Goal: Task Accomplishment & Management: Manage account settings

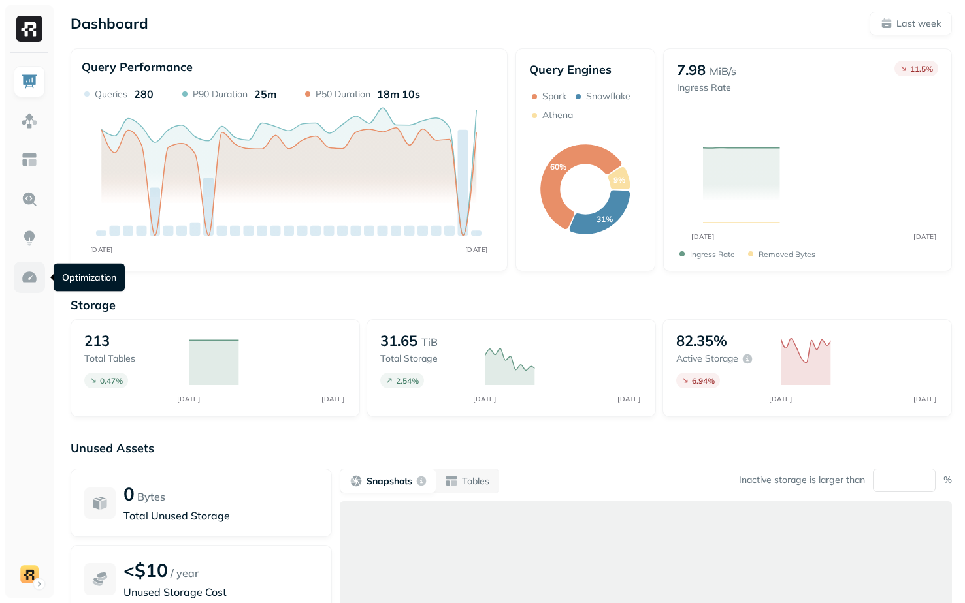
click at [27, 285] on img at bounding box center [29, 277] width 17 height 17
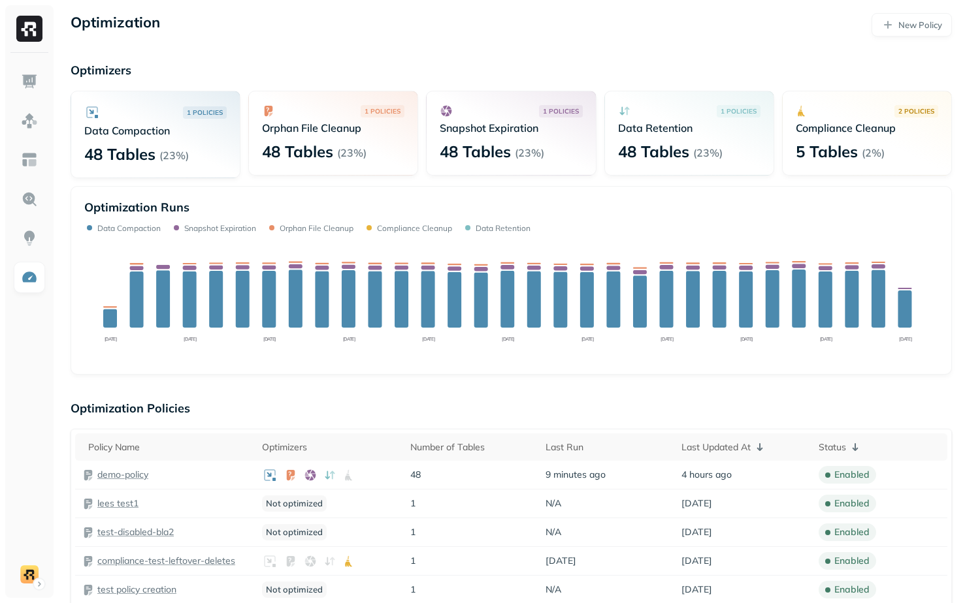
click at [811, 131] on p "Compliance Cleanup" at bounding box center [866, 127] width 142 height 13
drag, startPoint x: 811, startPoint y: 131, endPoint x: 923, endPoint y: 131, distance: 111.7
click at [921, 131] on p "Compliance Cleanup" at bounding box center [866, 127] width 142 height 13
click at [923, 131] on p "Compliance Cleanup" at bounding box center [866, 127] width 142 height 13
click at [801, 125] on p "Compliance Cleanup" at bounding box center [866, 127] width 142 height 13
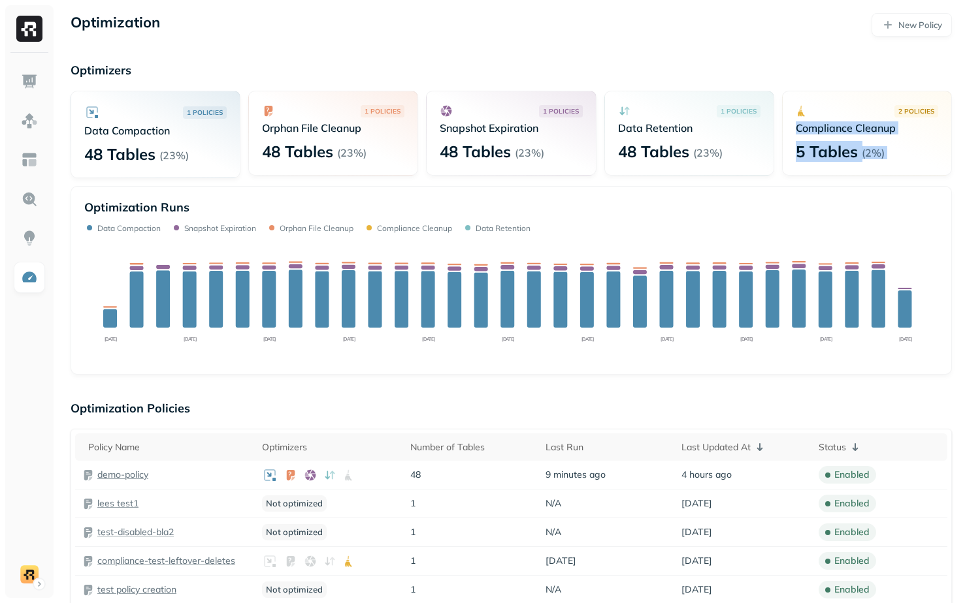
drag, startPoint x: 801, startPoint y: 125, endPoint x: 912, endPoint y: 154, distance: 115.3
click at [912, 154] on div "2 POLICIES Compliance Cleanup 5 Tables ( 2% )" at bounding box center [867, 133] width 170 height 85
click at [638, 129] on p "Data Retention" at bounding box center [689, 127] width 142 height 13
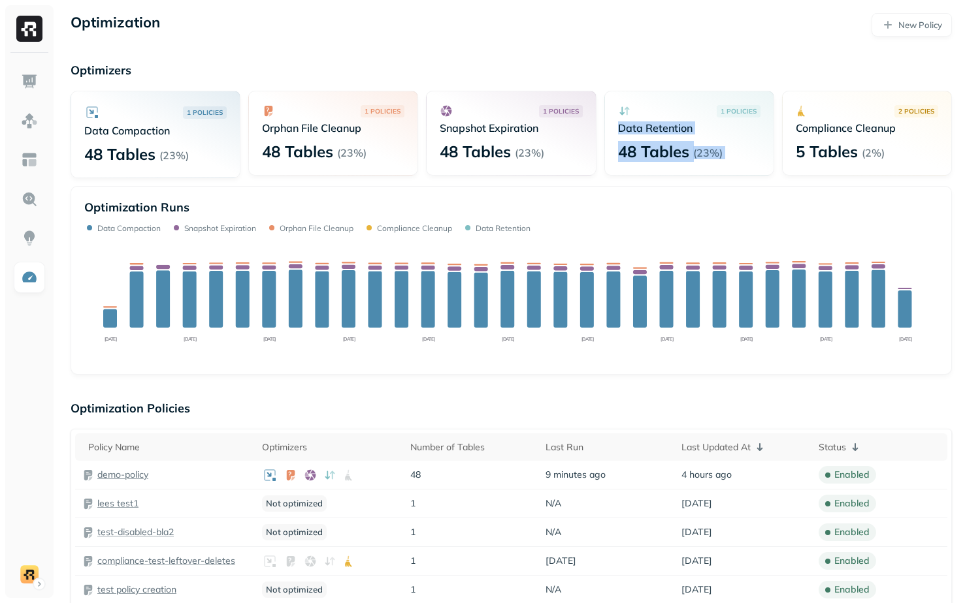
drag, startPoint x: 638, startPoint y: 129, endPoint x: 711, endPoint y: 176, distance: 86.4
click at [711, 176] on div "1 POLICIES Data Compaction 48 Tables ( 23% ) 1 POLICIES Orphan File Cleanup 48 …" at bounding box center [511, 135] width 881 height 88
click at [713, 175] on div "1 POLICIES Data Retention 48 Tables ( 23% )" at bounding box center [689, 133] width 170 height 85
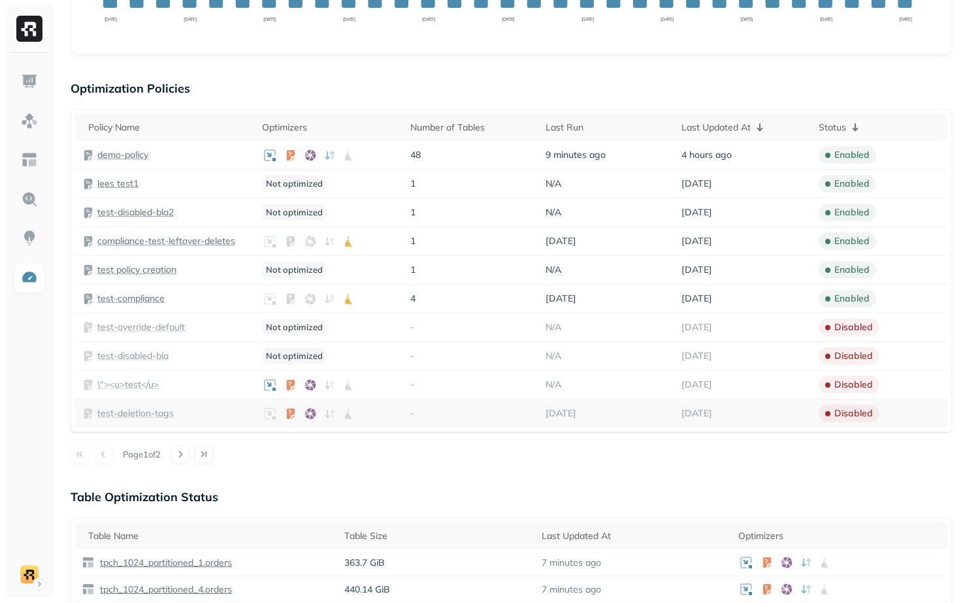
scroll to position [251, 0]
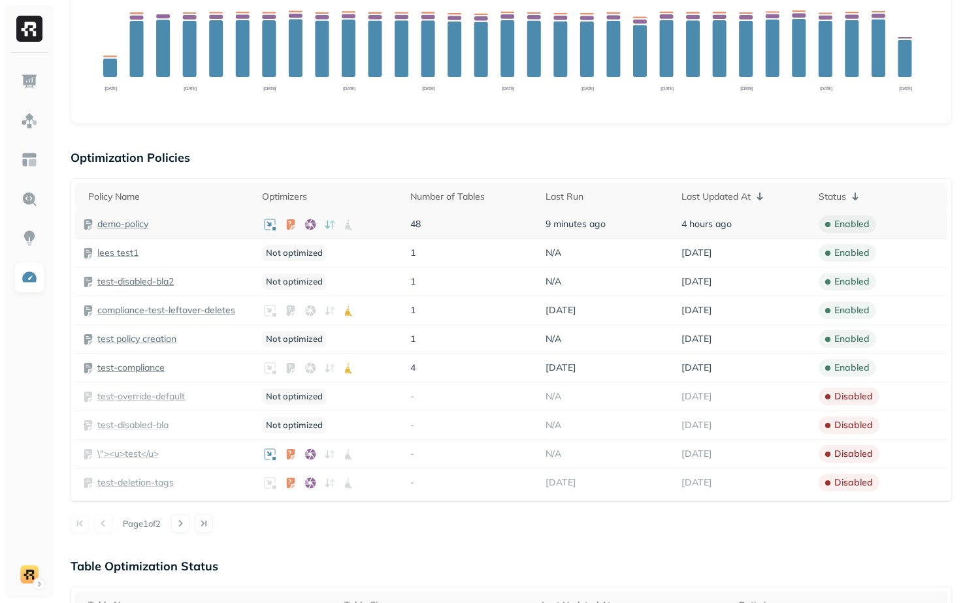
click at [136, 222] on p "demo-policy" at bounding box center [122, 224] width 51 height 12
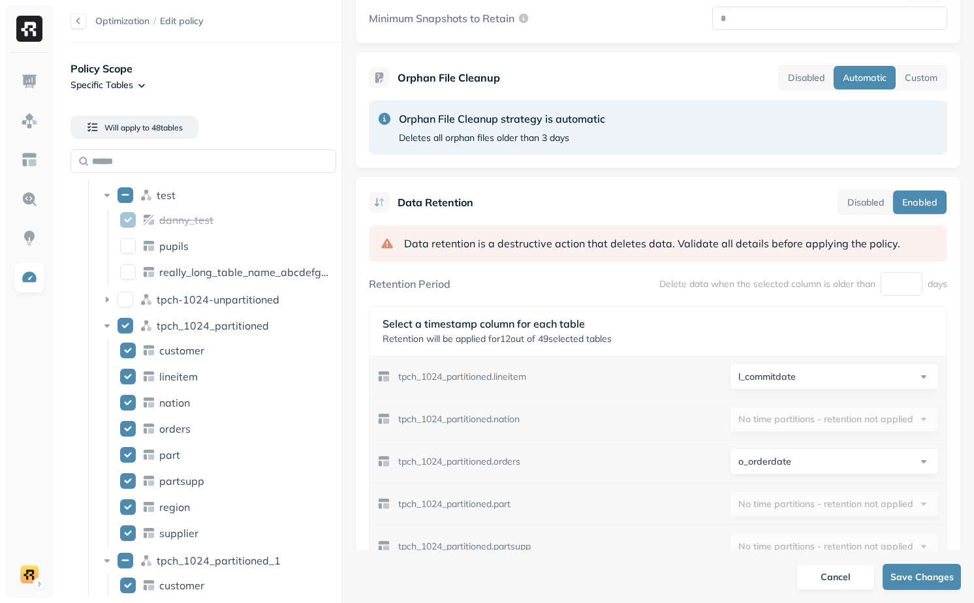
scroll to position [607, 0]
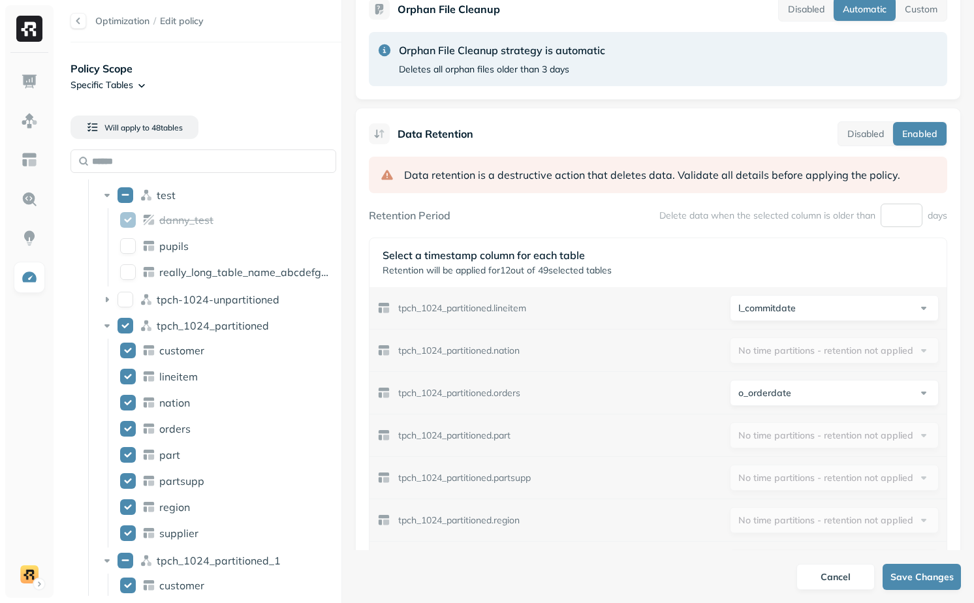
click at [894, 216] on input "*****" at bounding box center [902, 216] width 42 height 24
click at [891, 213] on input "*****" at bounding box center [902, 216] width 42 height 24
click at [718, 214] on p "Delete data when the selected column is older than" at bounding box center [768, 216] width 216 height 12
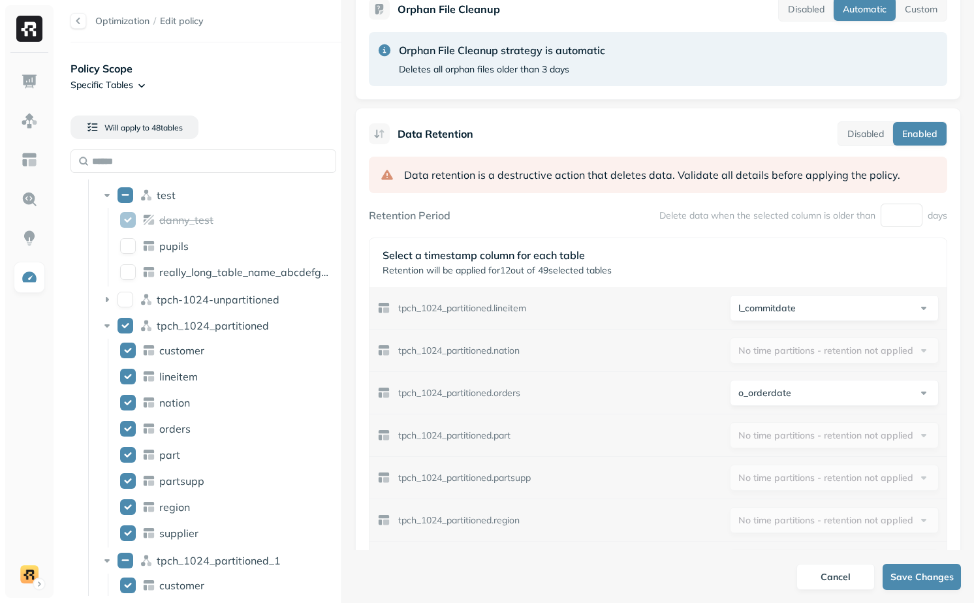
click at [784, 314] on html "Optimization / Edit policy Policy Scope Specific Tables Will apply to 48 table …" at bounding box center [487, 301] width 974 height 603
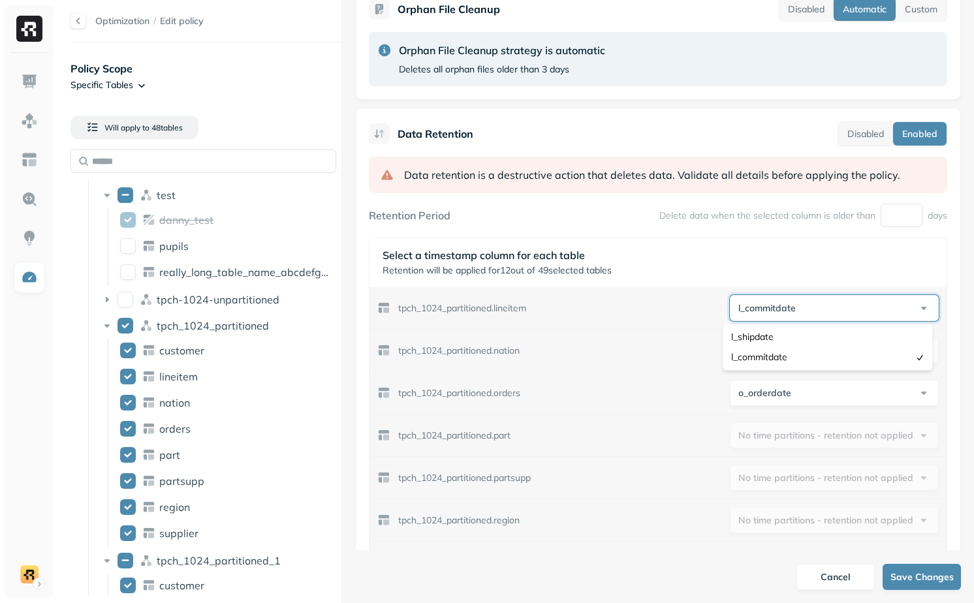
click at [784, 276] on html "Optimization / Edit policy Policy Scope Specific Tables Will apply to 48 table …" at bounding box center [487, 301] width 974 height 603
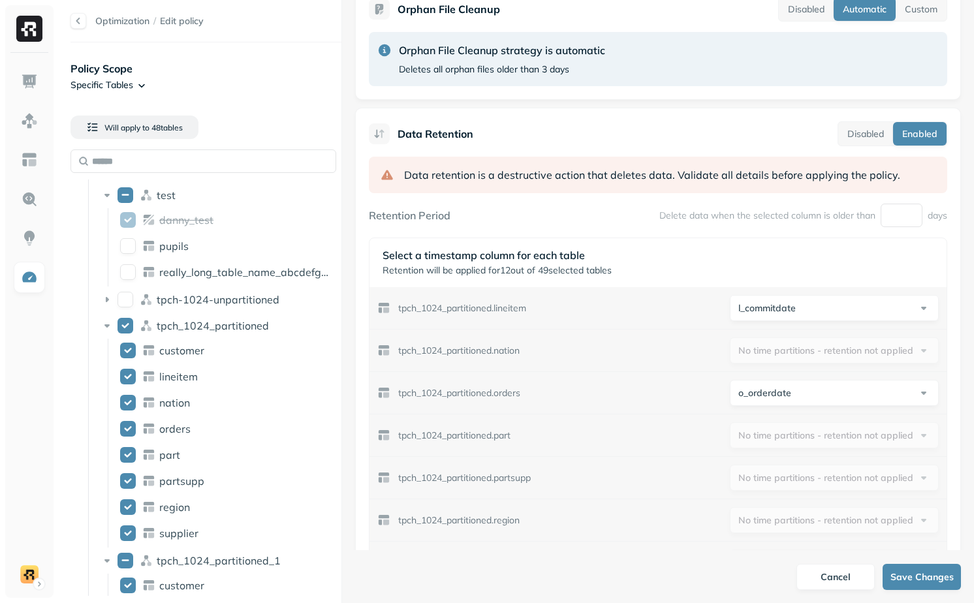
click at [614, 283] on div "Select a timestamp column for each table Retention will be applied for 12 out o…" at bounding box center [658, 262] width 577 height 49
click at [639, 364] on div "tpch_1024_partitioned.nation No time partitions - retention not applied" at bounding box center [658, 351] width 577 height 42
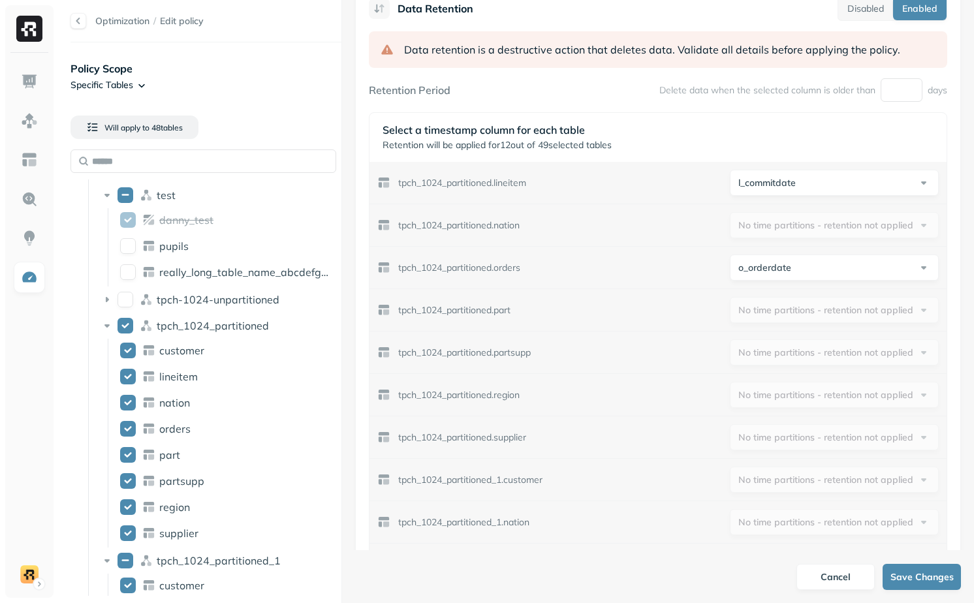
scroll to position [728, 0]
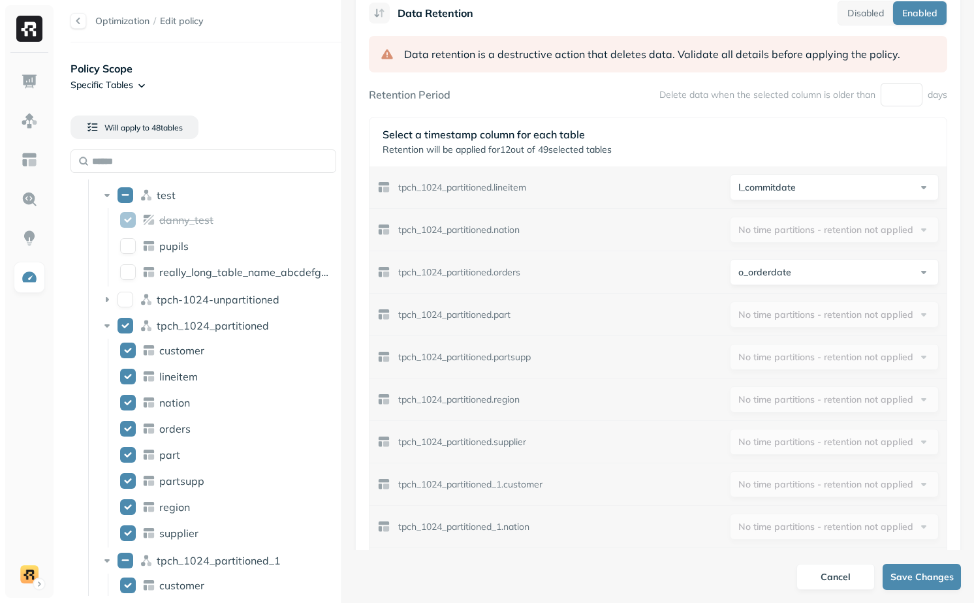
click at [528, 487] on p "tpch_1024_partitioned_1.customer" at bounding box center [470, 485] width 144 height 12
copy p "customer"
click at [31, 88] on img at bounding box center [29, 81] width 17 height 17
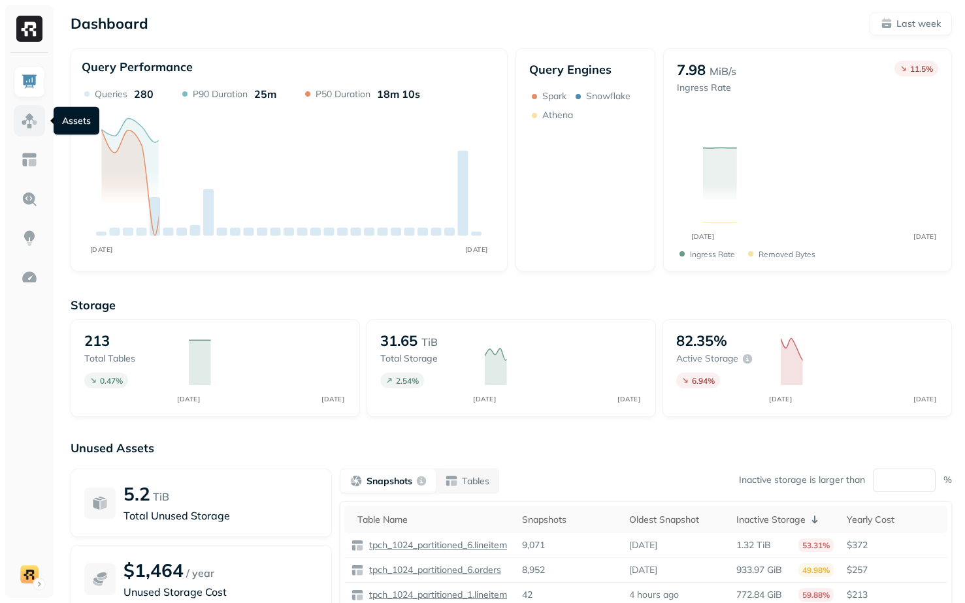
click at [28, 120] on img at bounding box center [29, 120] width 17 height 17
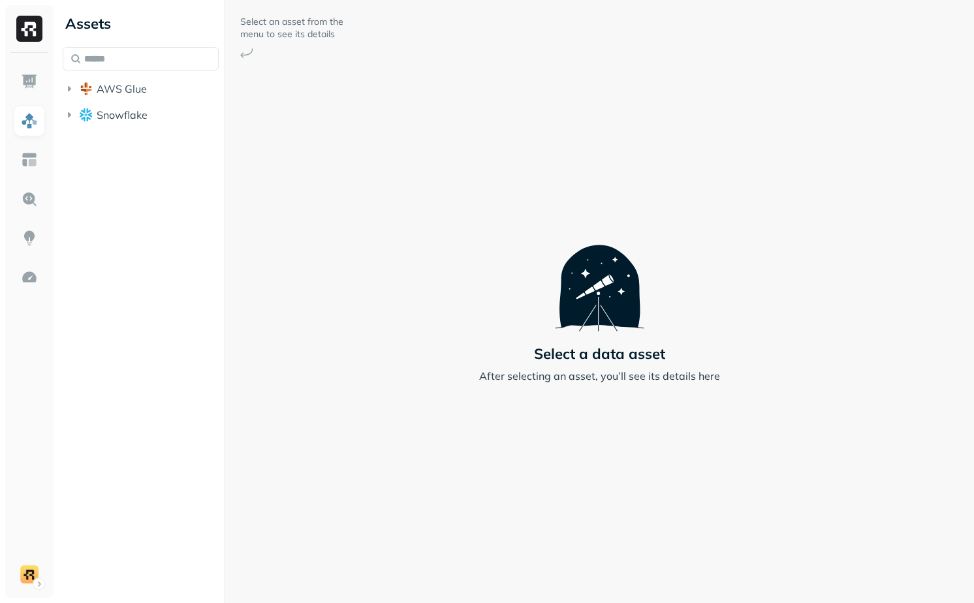
click at [104, 71] on div "AWS Glue Snowflake" at bounding box center [141, 87] width 156 height 81
click at [108, 56] on input "text" at bounding box center [141, 59] width 156 height 24
paste input "********"
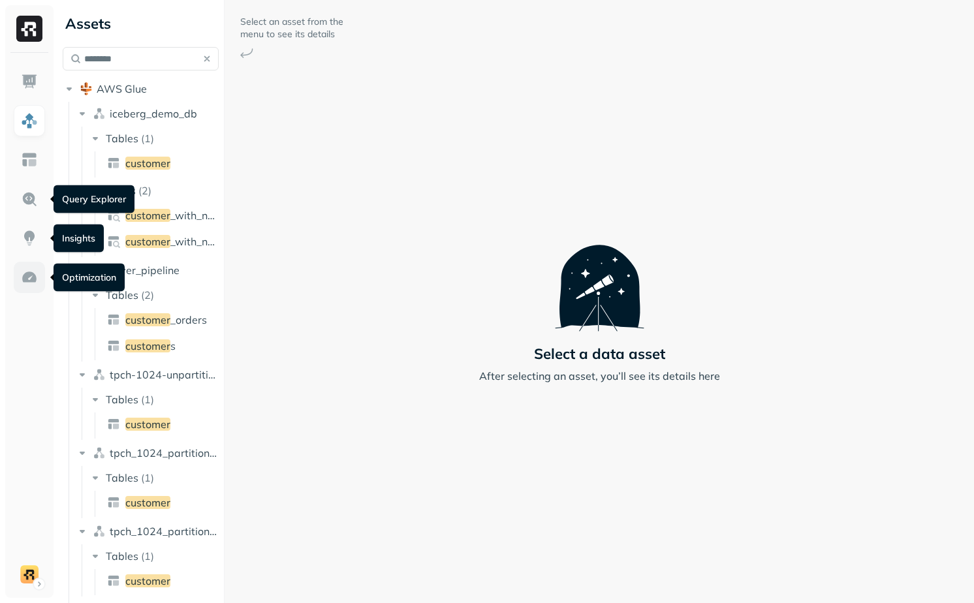
type input "********"
click at [24, 278] on img at bounding box center [29, 277] width 17 height 17
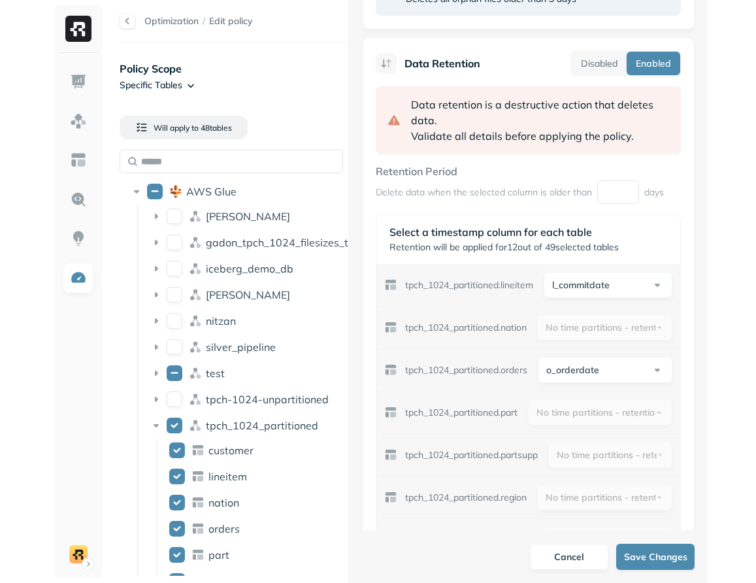
scroll to position [665, 0]
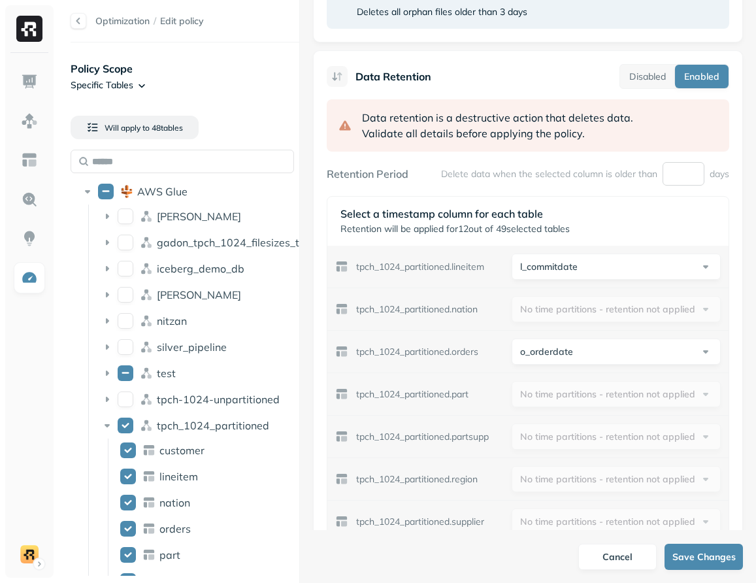
click at [677, 172] on input "*****" at bounding box center [683, 174] width 42 height 24
type input "*****"
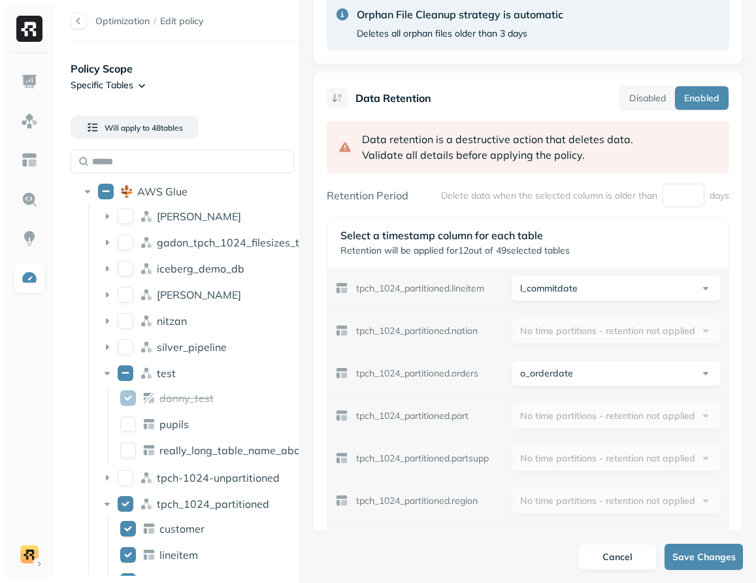
scroll to position [643, 0]
click at [670, 195] on input "*****" at bounding box center [683, 196] width 42 height 24
click at [561, 194] on p "Delete data when the selected column is older than" at bounding box center [549, 196] width 216 height 12
click at [676, 193] on input "*****" at bounding box center [683, 196] width 42 height 24
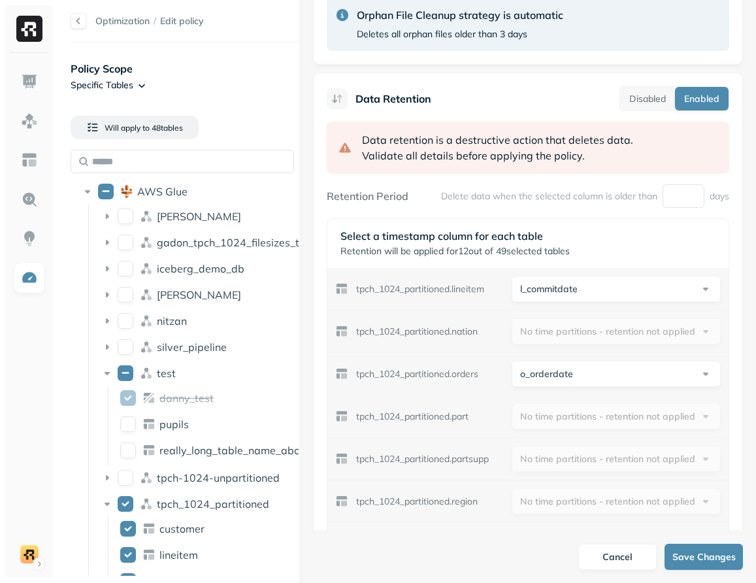
click at [595, 125] on div "Data retention is a destructive action that deletes data. Validate all details …" at bounding box center [528, 147] width 402 height 52
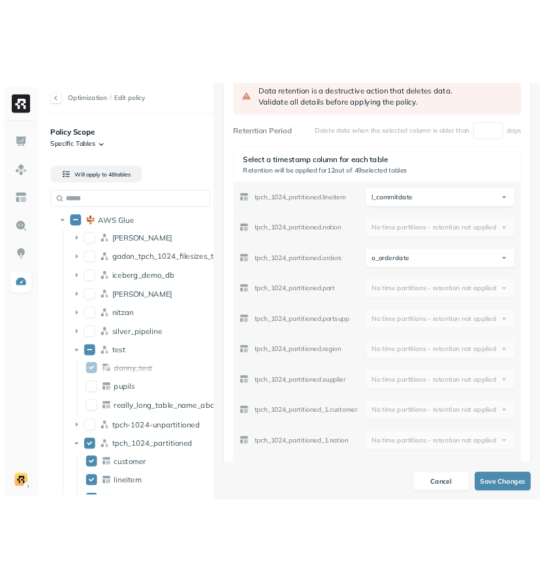
scroll to position [771, 0]
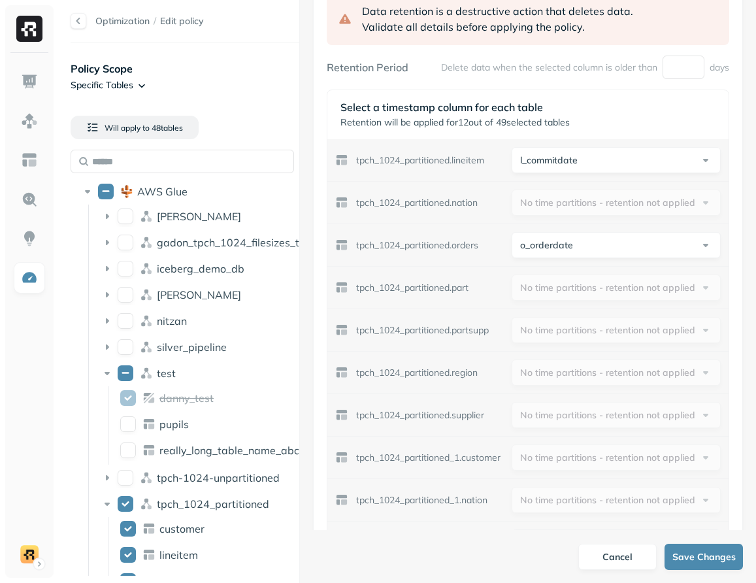
click at [466, 204] on p "tpch_1024_partitioned.nation" at bounding box center [416, 203] width 121 height 12
click at [409, 207] on p "tpch_1024_partitioned.nation" at bounding box center [416, 203] width 121 height 12
copy p "tpch_1024_partitioned"
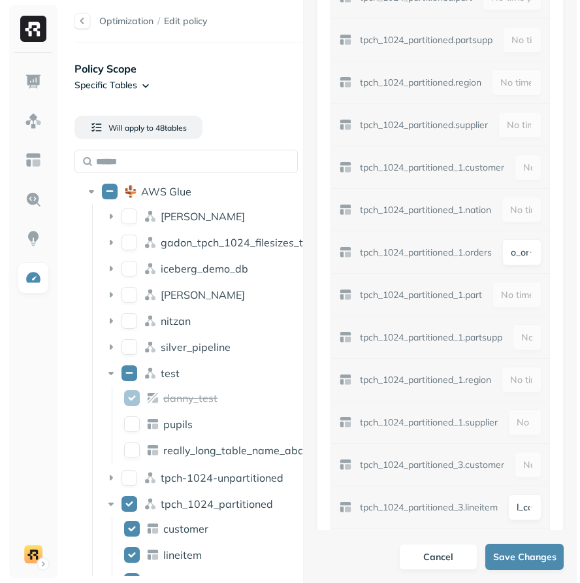
scroll to position [824, 0]
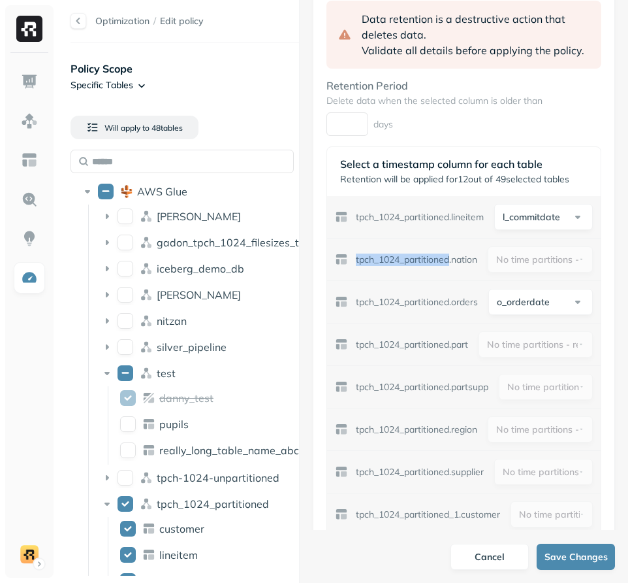
click at [217, 332] on div "Optimization / Edit policy Policy Scope Specific Tables Will apply to 48 table …" at bounding box center [342, 291] width 571 height 583
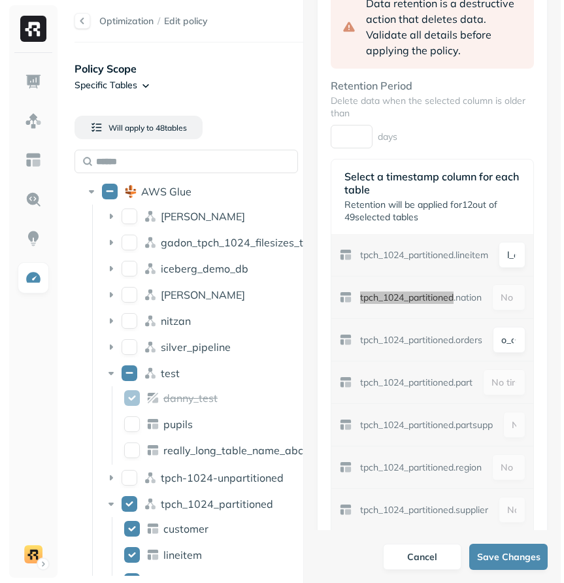
scroll to position [910, 0]
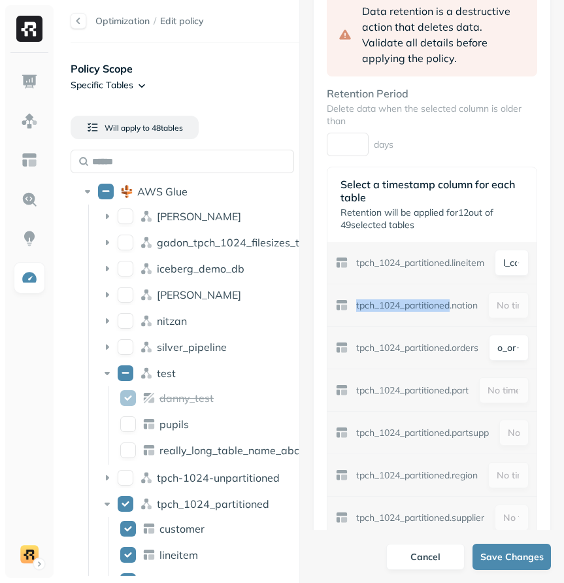
click at [249, 366] on div "Optimization / Edit policy Policy Scope Specific Tables Will apply to 48 table …" at bounding box center [310, 291] width 506 height 583
click at [413, 426] on p "tpch_1024_partitioned.partsupp" at bounding box center [422, 432] width 133 height 12
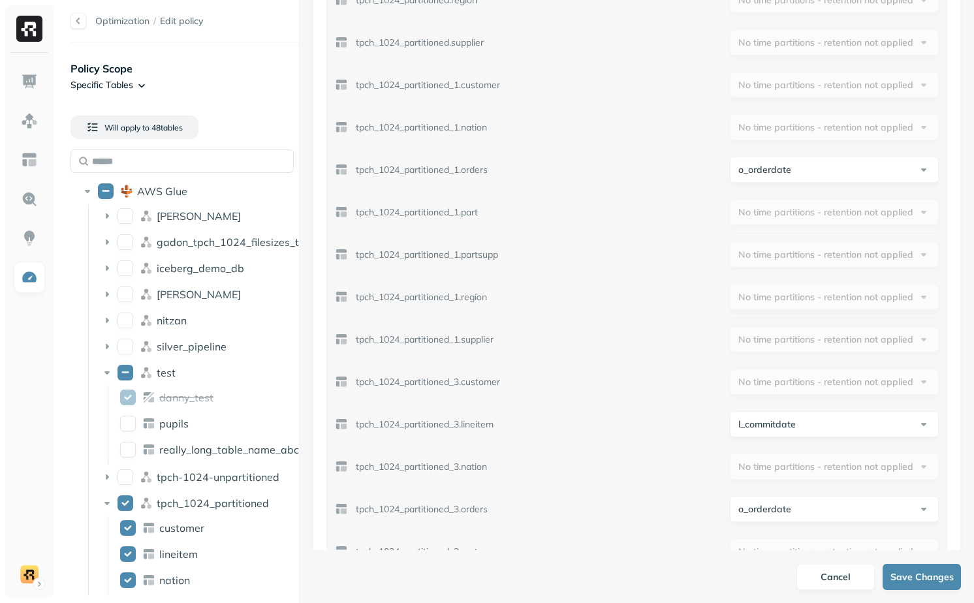
scroll to position [1127, 0]
click at [755, 174] on html "Optimization / Edit policy Policy Scope Specific Tables Will apply to 48 table …" at bounding box center [487, 301] width 974 height 603
click at [755, 427] on html "Optimization / Edit policy Policy Scope Specific Tables Will apply to 48 table …" at bounding box center [487, 301] width 974 height 603
click at [684, 428] on html "Optimization / Edit policy Policy Scope Specific Tables Will apply to 48 table …" at bounding box center [487, 301] width 974 height 603
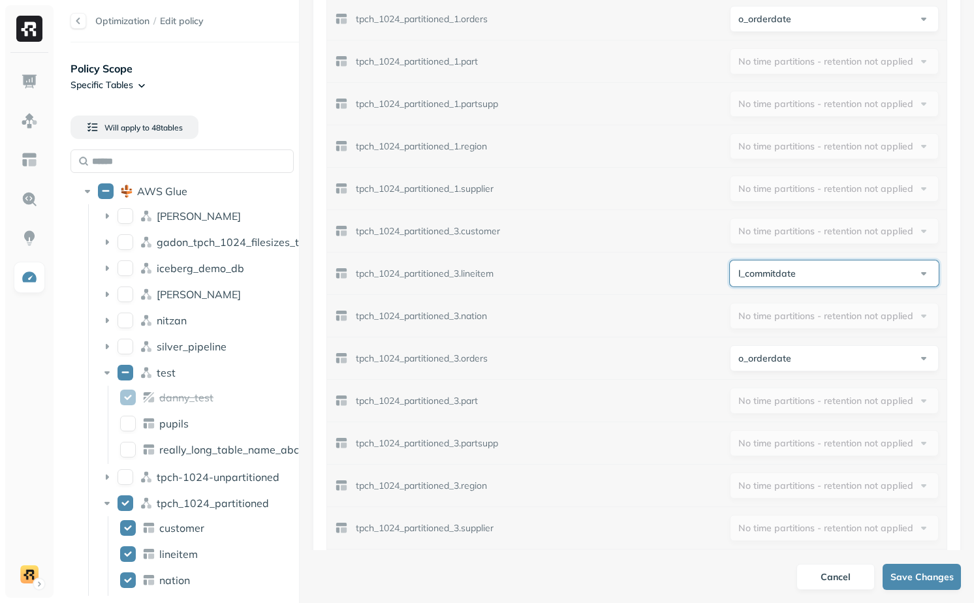
scroll to position [1301, 0]
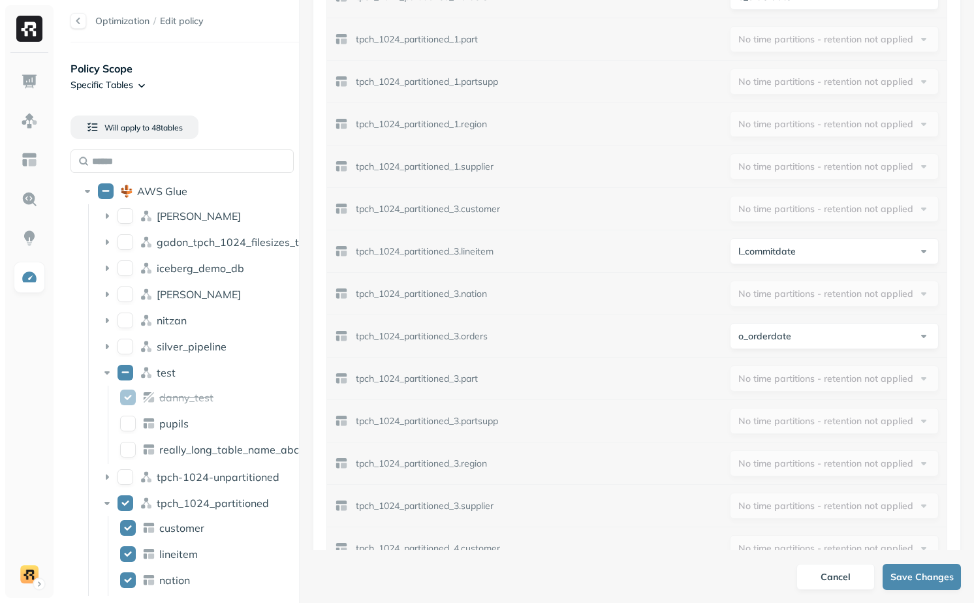
click at [755, 327] on html "Optimization / Edit policy Policy Scope Specific Tables Will apply to 48 table …" at bounding box center [487, 301] width 974 height 603
click at [650, 368] on html "Optimization / Edit policy Policy Scope Specific Tables Will apply to 48 table …" at bounding box center [487, 301] width 974 height 603
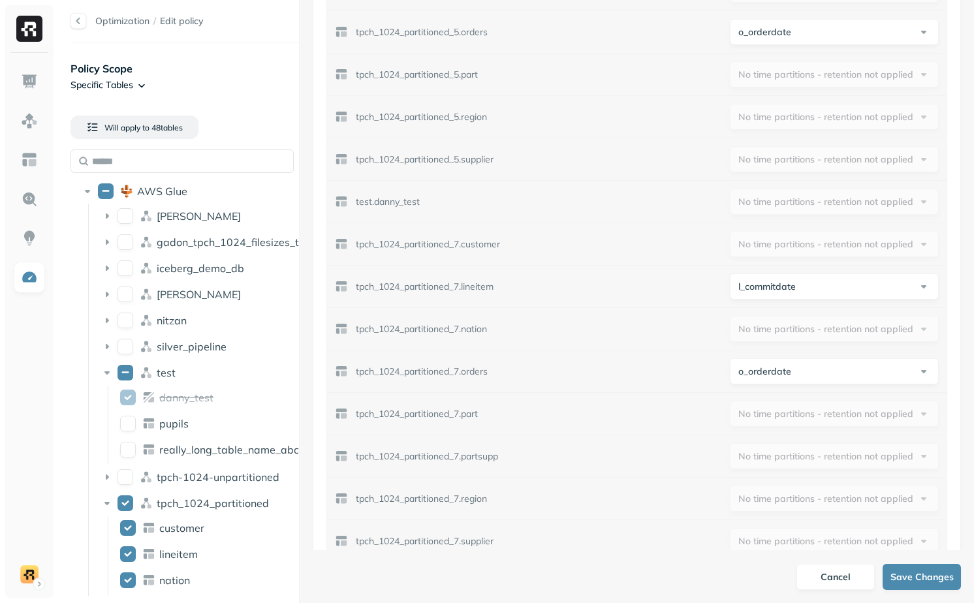
scroll to position [2469, 0]
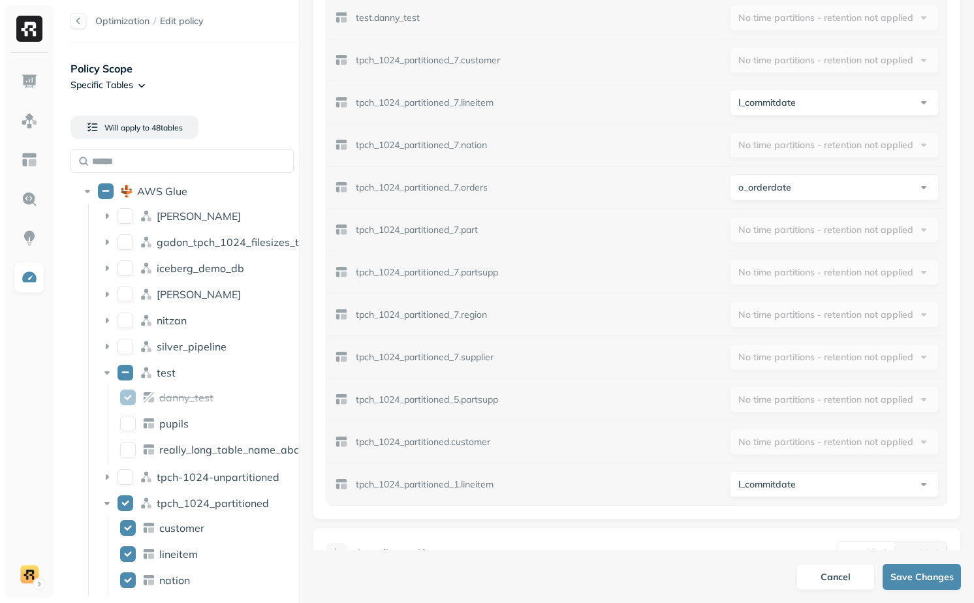
click at [755, 492] on html "Optimization / Edit policy Policy Scope Specific Tables Will apply to 48 table …" at bounding box center [487, 301] width 974 height 603
click at [755, 502] on div "l_shipdate l_commitdate" at bounding box center [828, 524] width 209 height 46
select select "**********"
click at [755, 578] on button "Save Changes" at bounding box center [922, 577] width 78 height 26
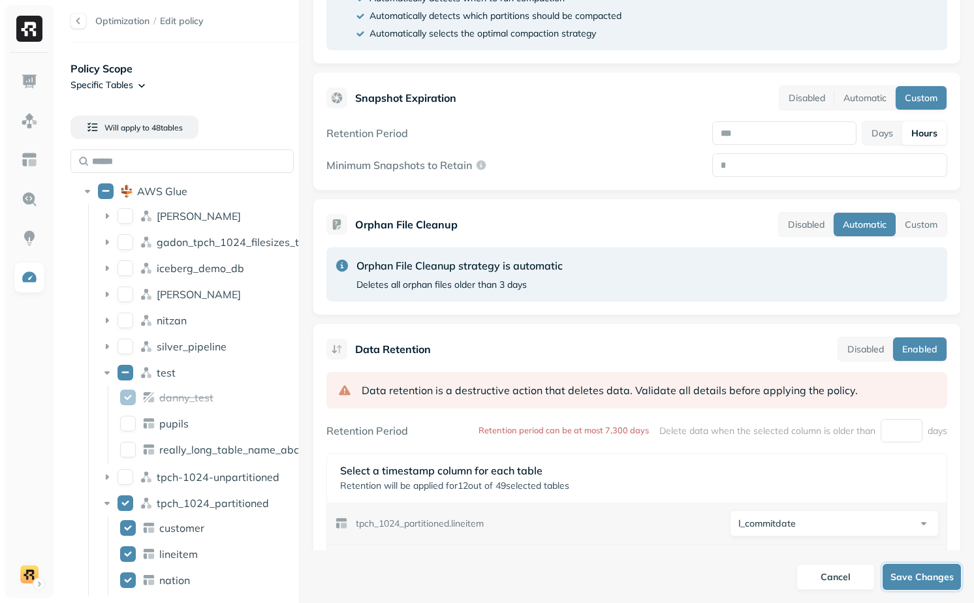
scroll to position [430, 0]
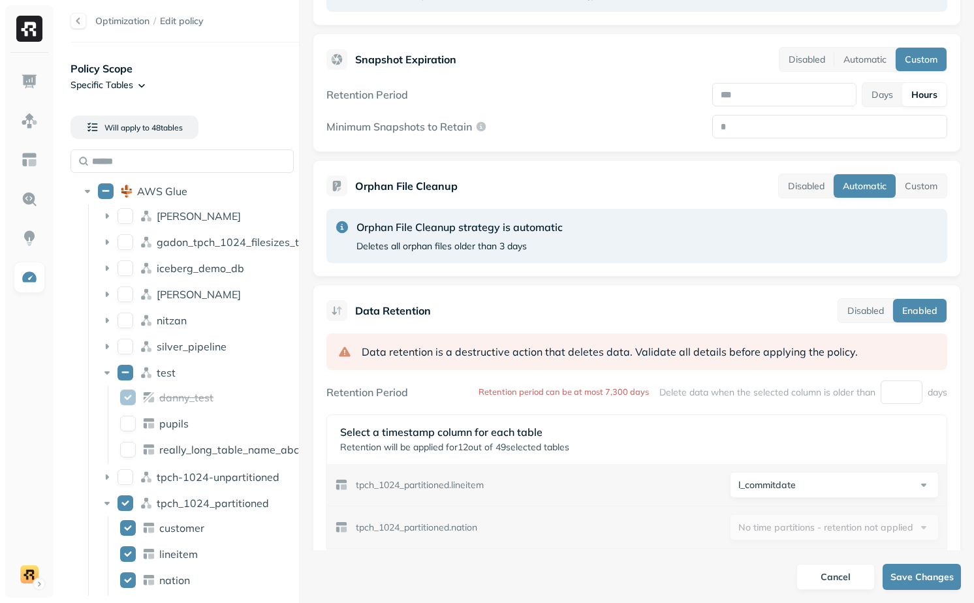
click at [479, 396] on p "Retention period can be at most 7,300 days" at bounding box center [564, 392] width 170 height 12
drag, startPoint x: 479, startPoint y: 396, endPoint x: 648, endPoint y: 395, distance: 169.1
click at [648, 395] on div "Retention Period Retention period can be at most 7,300 days Delete data when th…" at bounding box center [637, 393] width 621 height 24
click at [667, 401] on div "Delete data when the selected column is older than ***** days" at bounding box center [804, 393] width 288 height 24
click at [479, 393] on p "Retention period can be at most 7,300 days" at bounding box center [564, 392] width 170 height 12
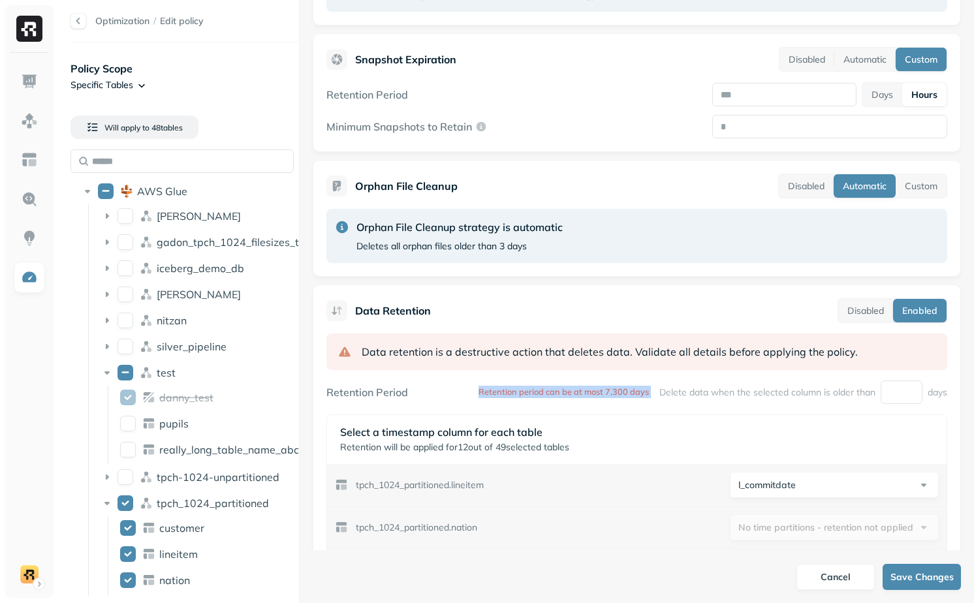
drag, startPoint x: 479, startPoint y: 393, endPoint x: 642, endPoint y: 392, distance: 162.6
click at [642, 392] on div "Retention Period Retention period can be at most 7,300 days Delete data when th…" at bounding box center [637, 393] width 621 height 24
click at [755, 400] on input "*****" at bounding box center [902, 393] width 42 height 24
click at [755, 391] on input "*****" at bounding box center [902, 393] width 42 height 24
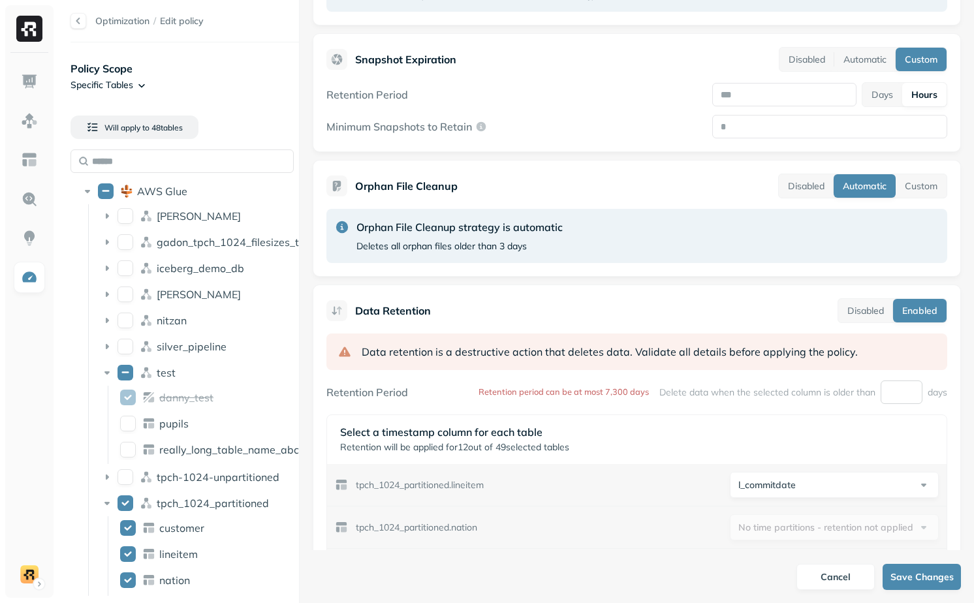
scroll to position [0, 0]
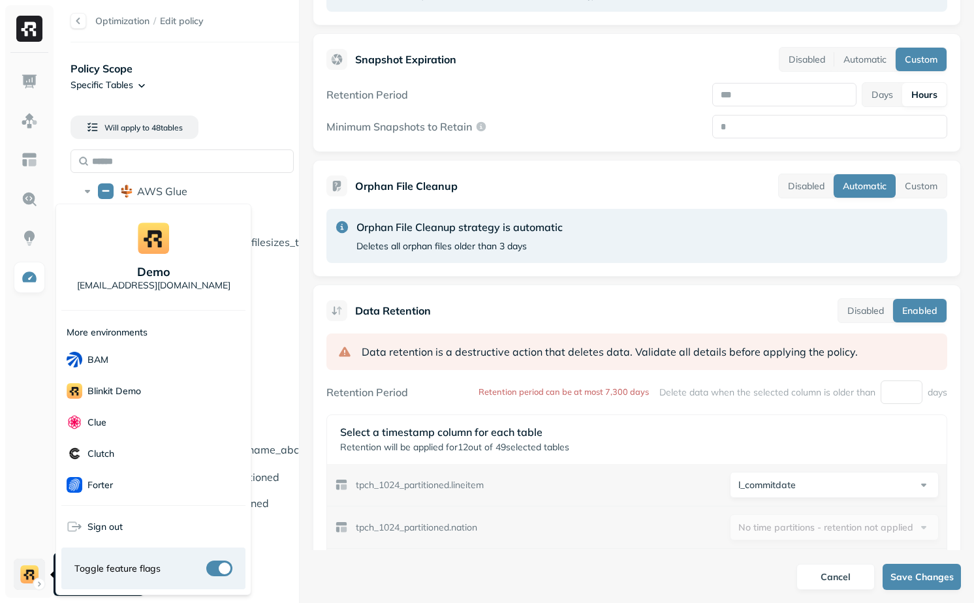
click at [36, 574] on html "Optimization / Edit policy Policy Scope Specific Tables Will apply to 48 table …" at bounding box center [487, 301] width 974 height 603
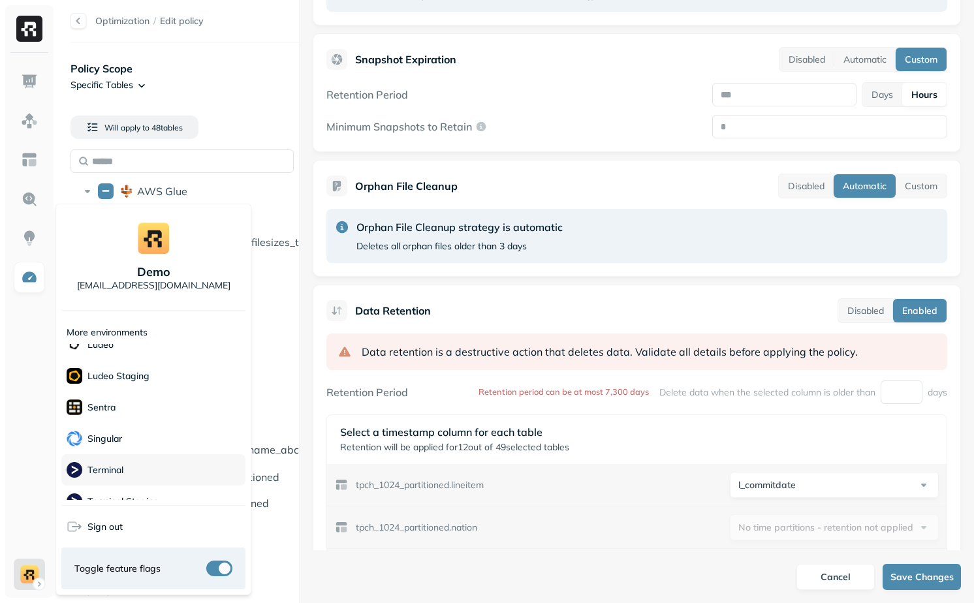
scroll to position [251, 0]
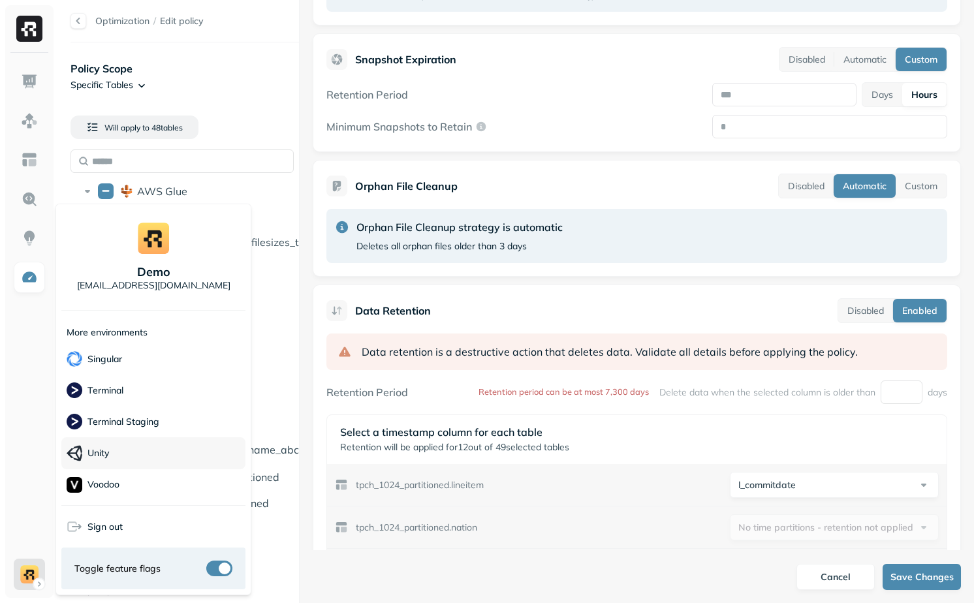
click at [143, 455] on div "Unity" at bounding box center [153, 454] width 184 height 32
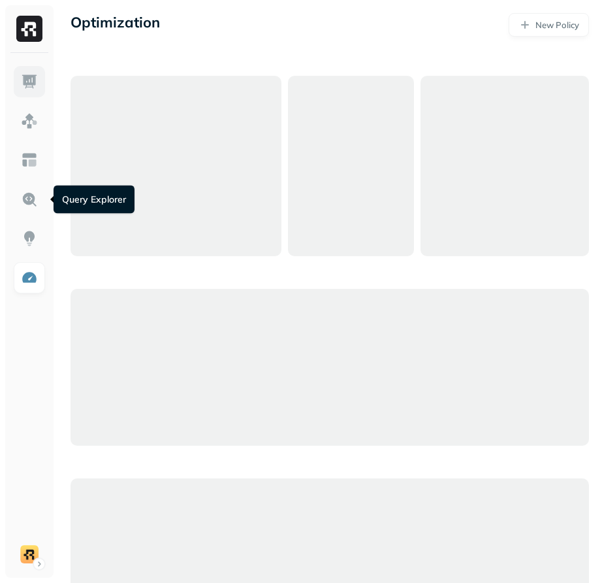
click at [31, 84] on img at bounding box center [29, 81] width 17 height 17
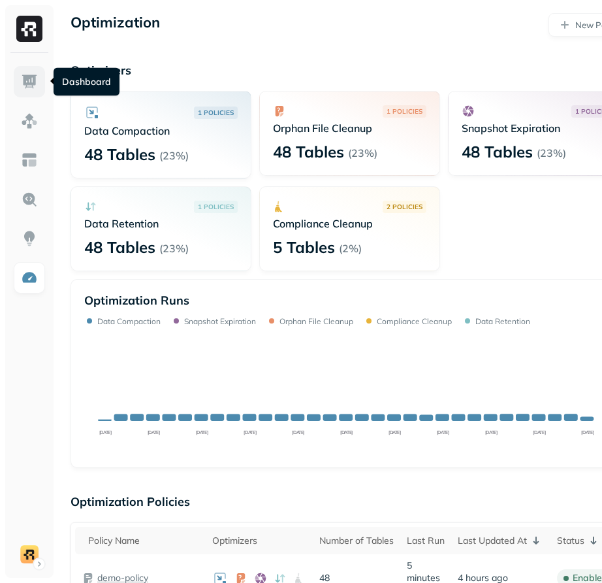
scroll to position [251, 0]
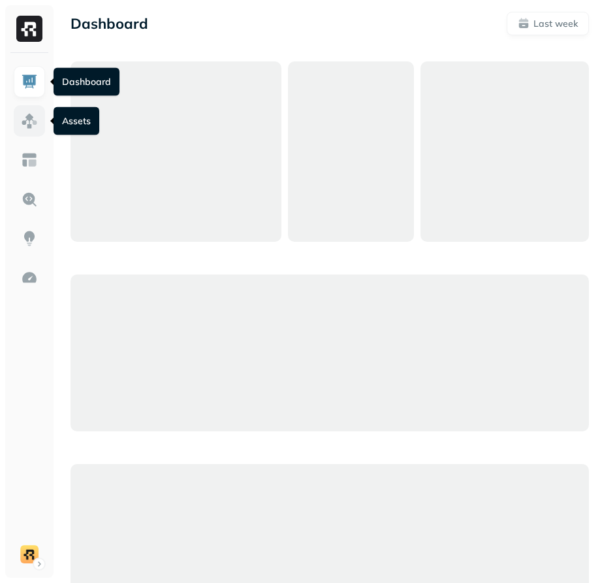
click at [33, 116] on img at bounding box center [29, 120] width 17 height 17
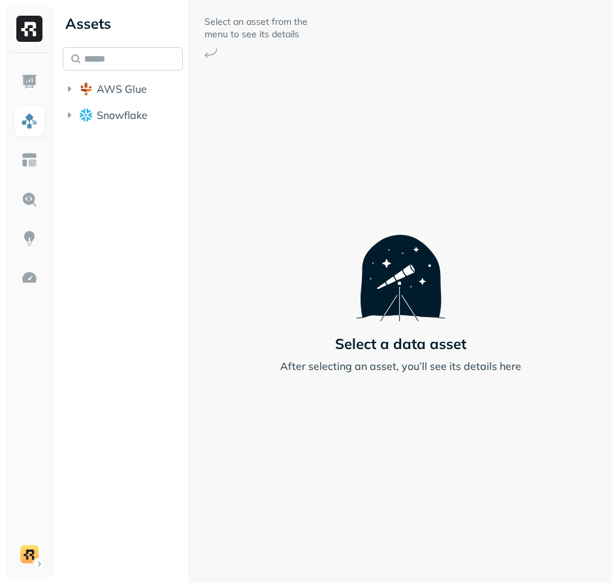
click at [121, 50] on input "text" at bounding box center [123, 59] width 120 height 24
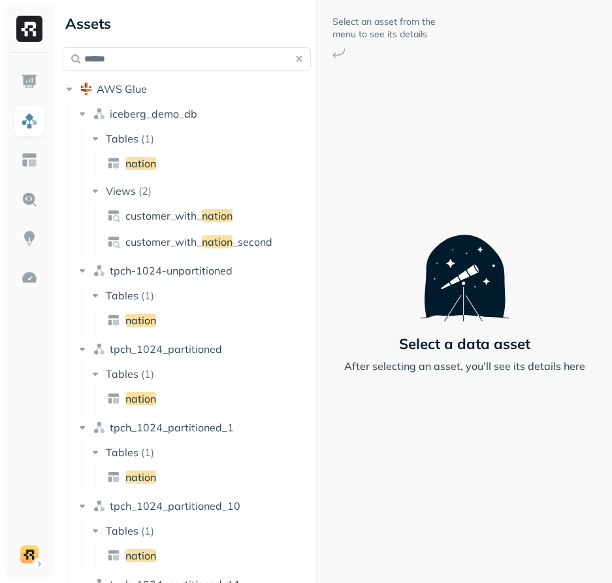
click at [356, 184] on div "Assets ****** AWS Glue iceberg_demo_db Tables ( 1 ) nation Views ( 2 ) customer…" at bounding box center [334, 291] width 554 height 583
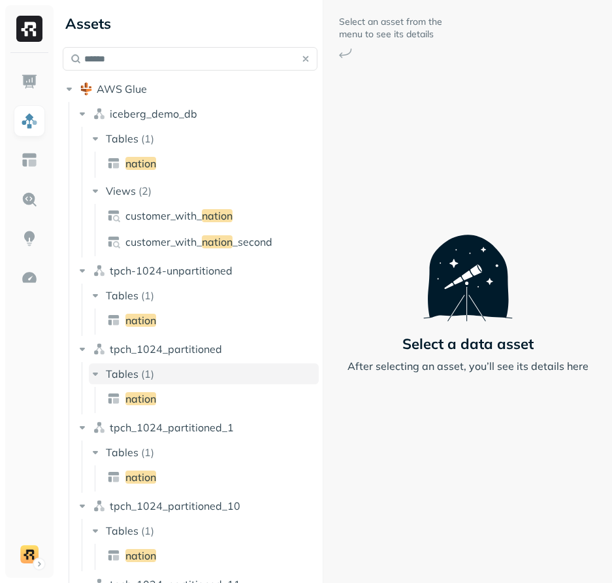
click at [174, 383] on button "Tables ( 1 )" at bounding box center [204, 373] width 230 height 21
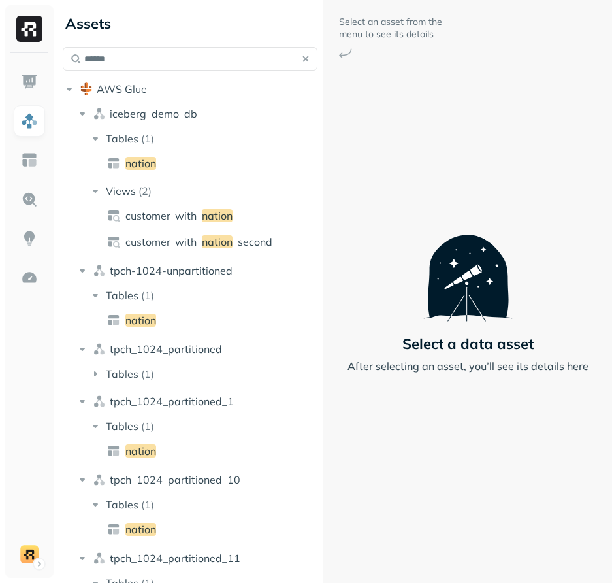
click at [172, 387] on ul "Tables ( 1 )" at bounding box center [200, 375] width 237 height 26
click at [172, 379] on button "Tables ( 1 )" at bounding box center [204, 373] width 230 height 21
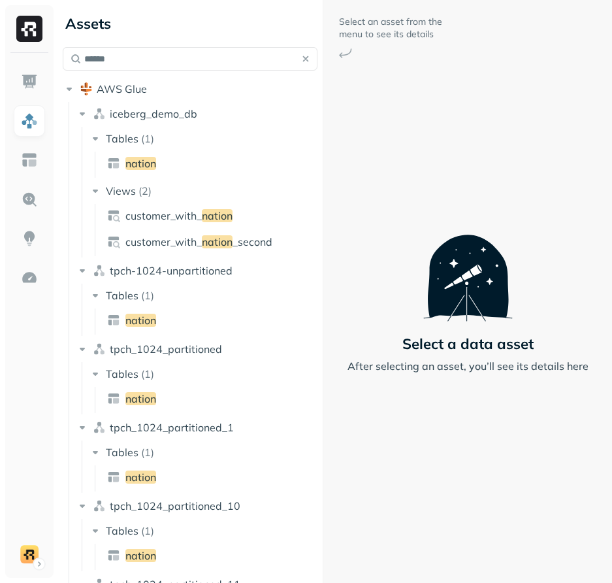
click at [171, 411] on ul "nation" at bounding box center [207, 400] width 225 height 26
click at [173, 402] on link "nation" at bounding box center [210, 398] width 217 height 21
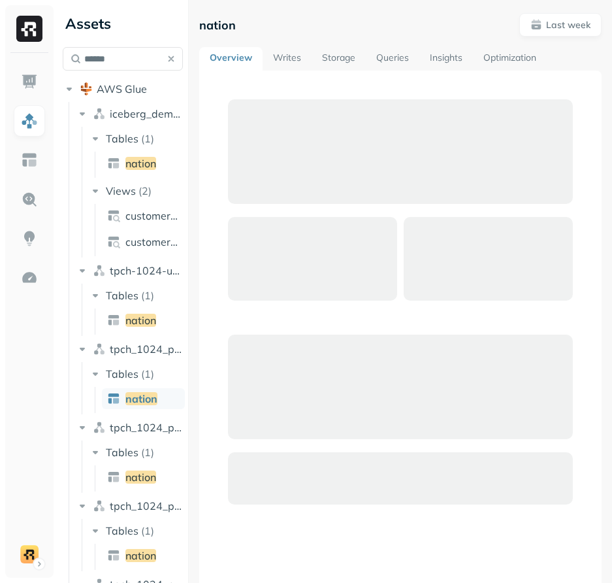
click at [115, 357] on div "Assets ****** AWS Glue iceberg_demo_db Tables ( 1 ) nation Views ( 2 ) customer…" at bounding box center [334, 291] width 554 height 583
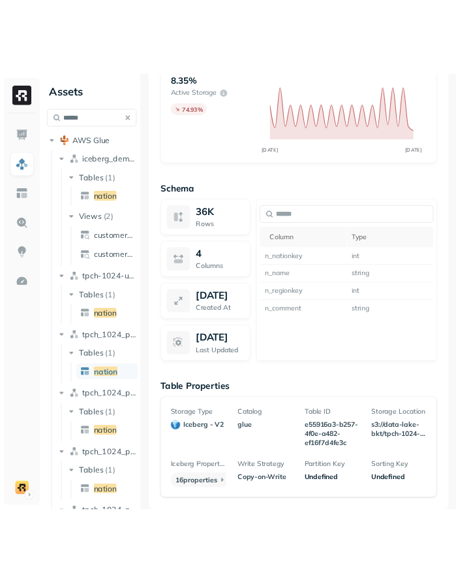
scroll to position [1390, 0]
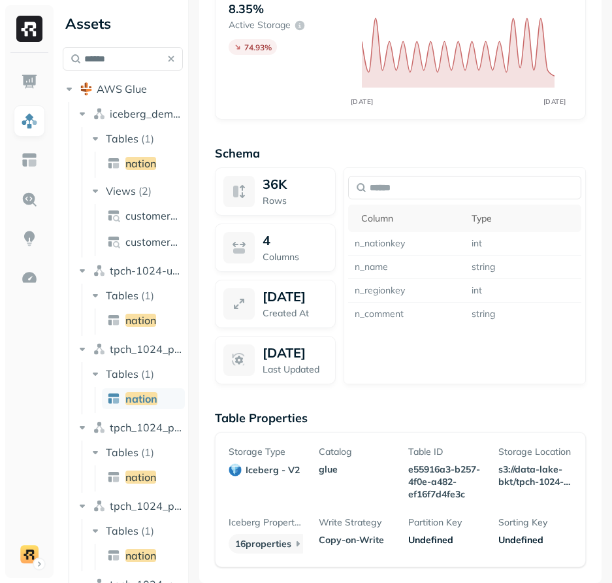
click at [430, 534] on div "Undefined" at bounding box center [445, 540] width 74 height 12
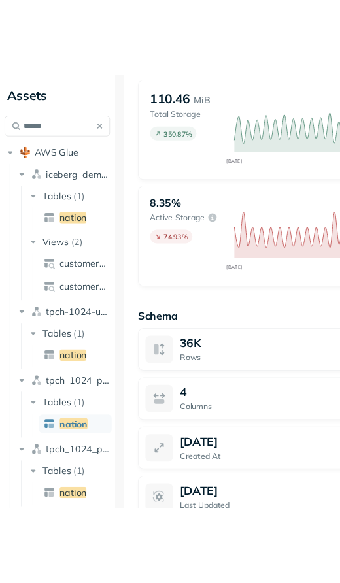
scroll to position [1591, 0]
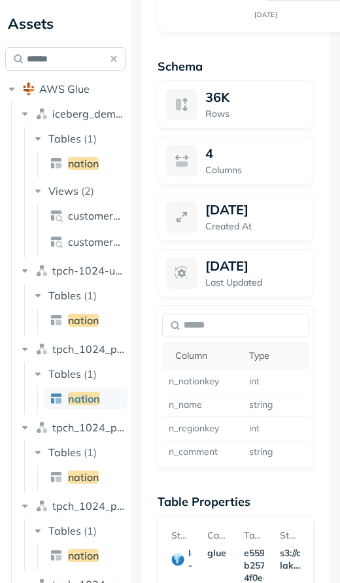
click at [39, 57] on input "******" at bounding box center [65, 59] width 120 height 24
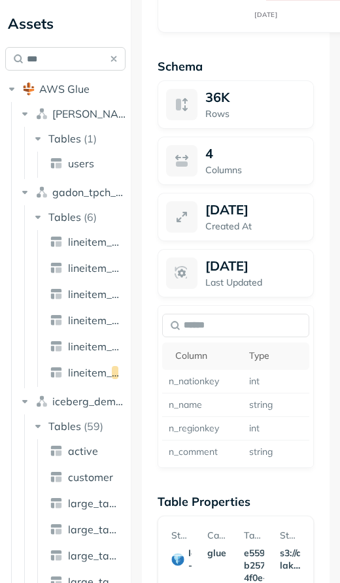
scroll to position [44, 0]
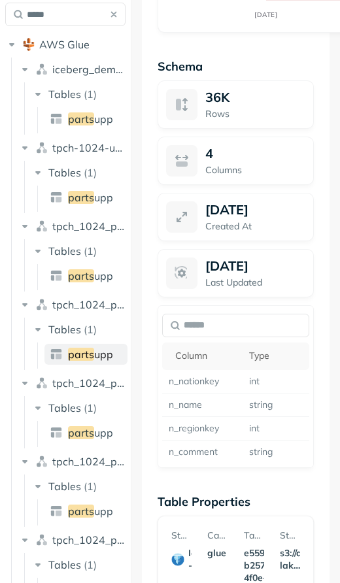
type input "*****"
click at [103, 350] on span "upp" at bounding box center [103, 353] width 19 height 13
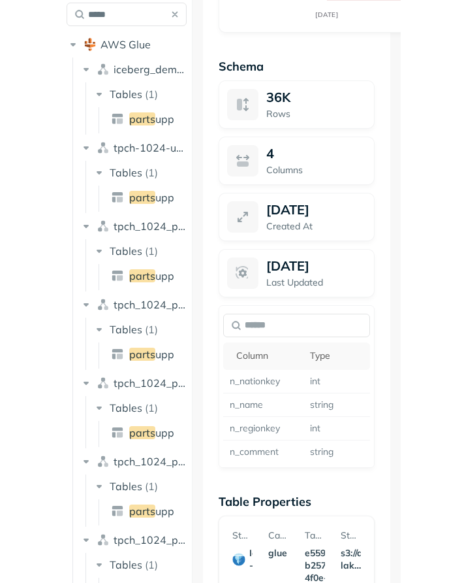
scroll to position [86, 0]
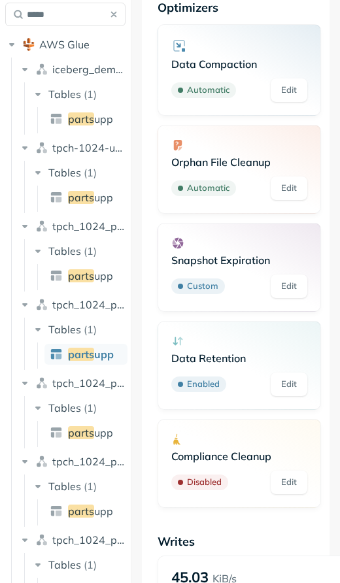
click at [182, 341] on div "Assets ***** AWS Glue iceberg_demo_db Tables ( 1 ) parts upp tpch-1024-unpartit…" at bounding box center [170, 291] width 340 height 583
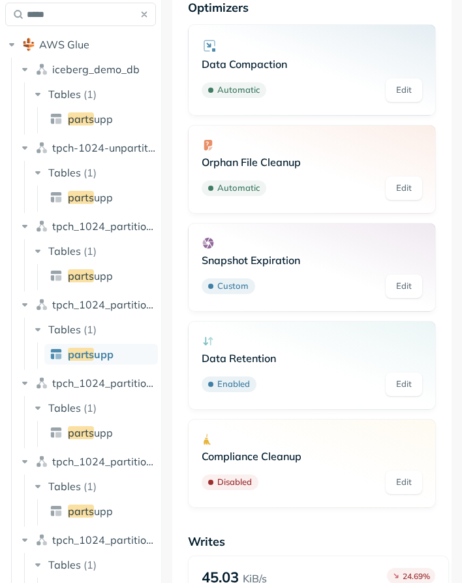
click at [182, 337] on div "Assets ***** AWS Glue iceberg_demo_db Tables ( 1 ) parts upp tpch-1024-unpartit…" at bounding box center [231, 291] width 462 height 583
drag, startPoint x: 134, startPoint y: 337, endPoint x: 192, endPoint y: 336, distance: 58.1
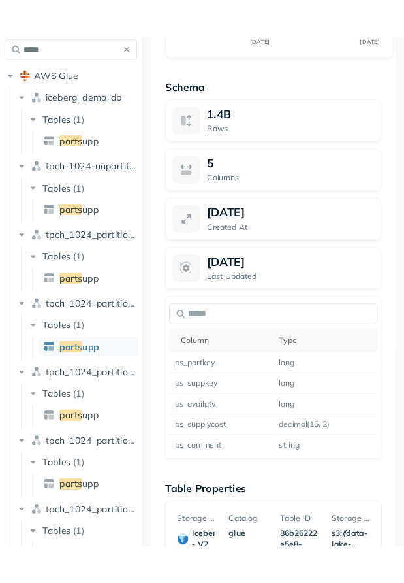
scroll to position [1550, 0]
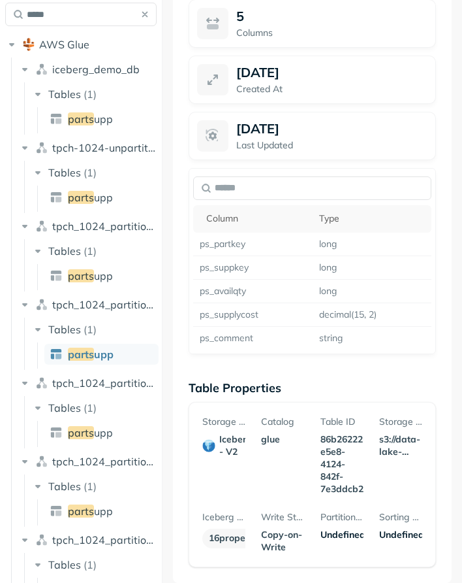
click at [330, 527] on div "Partition Key Undefined" at bounding box center [342, 532] width 43 height 42
